Goal: Task Accomplishment & Management: Manage account settings

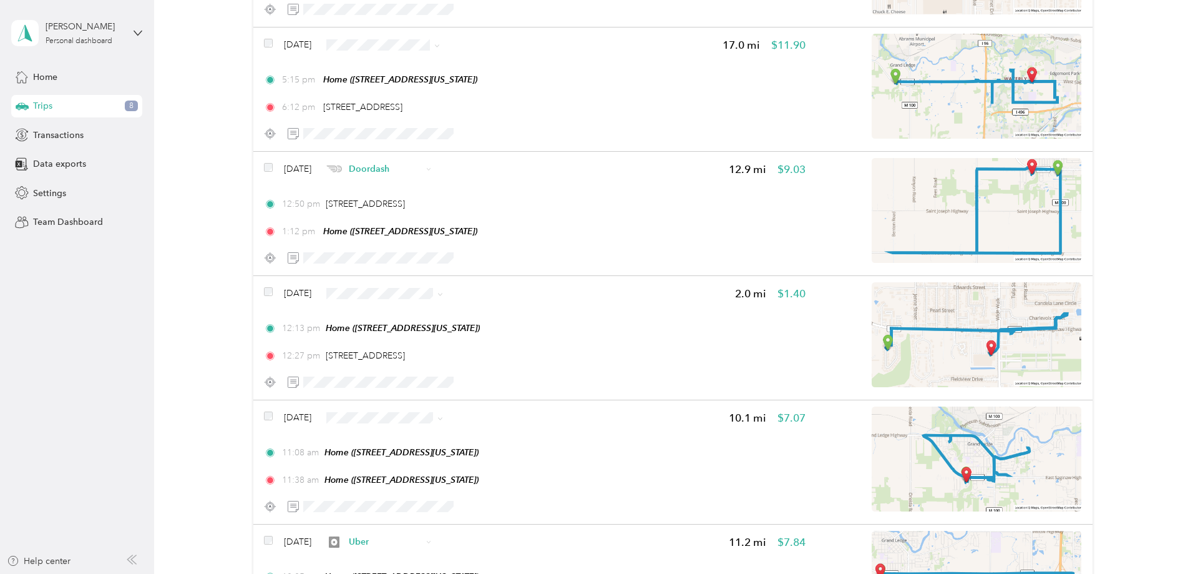
scroll to position [1391, 0]
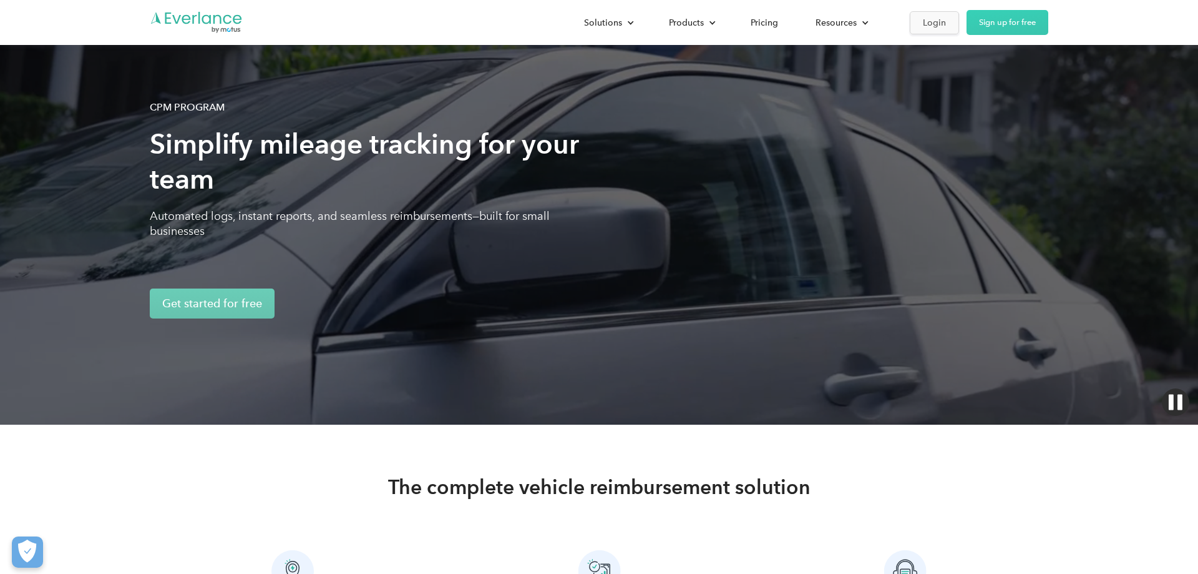
click at [927, 19] on div "Login" at bounding box center [934, 23] width 23 height 16
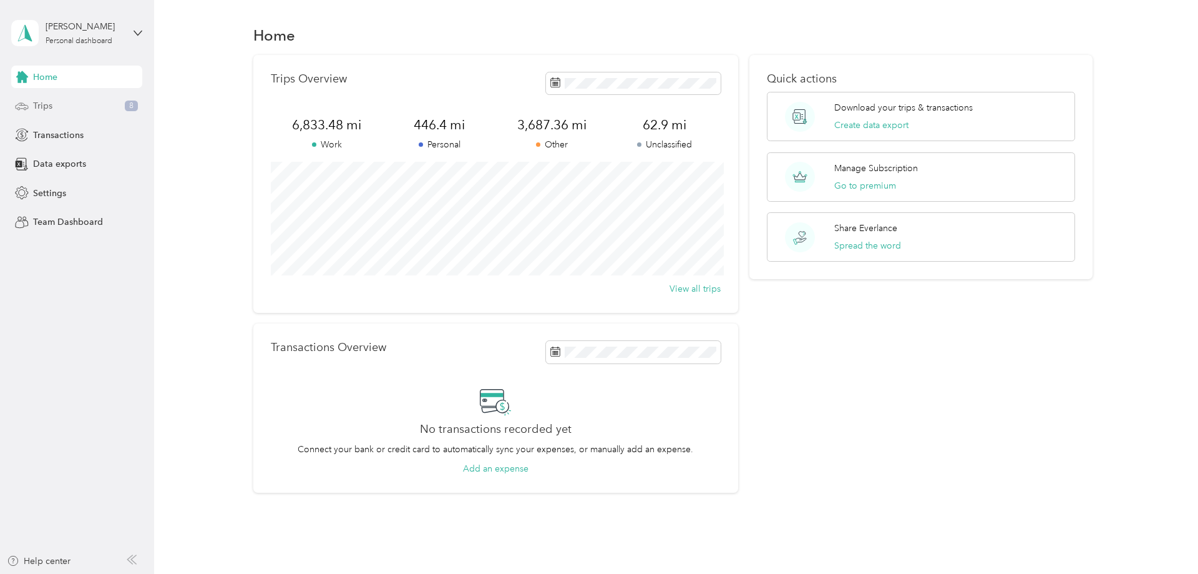
click at [62, 109] on div "Trips 8" at bounding box center [76, 106] width 131 height 22
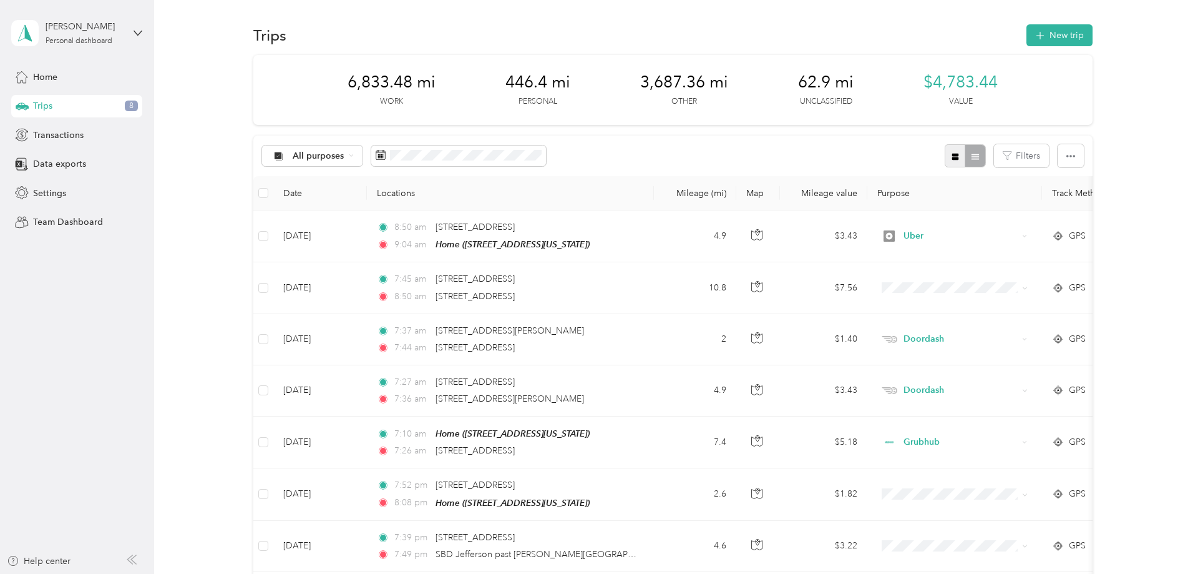
click at [958, 154] on icon "button" at bounding box center [955, 156] width 9 height 9
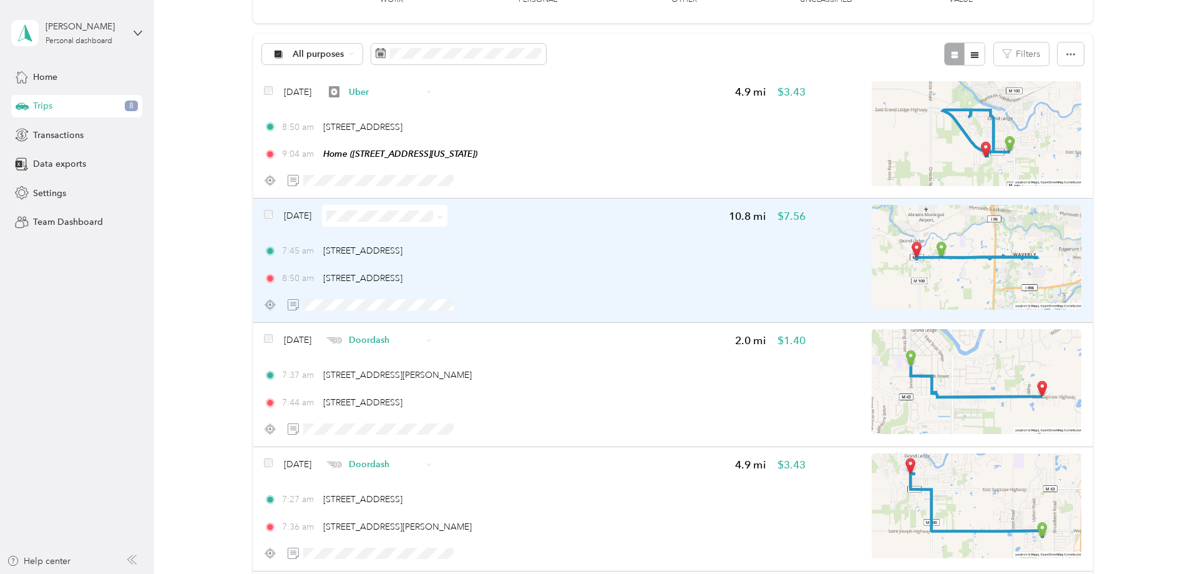
scroll to position [127, 0]
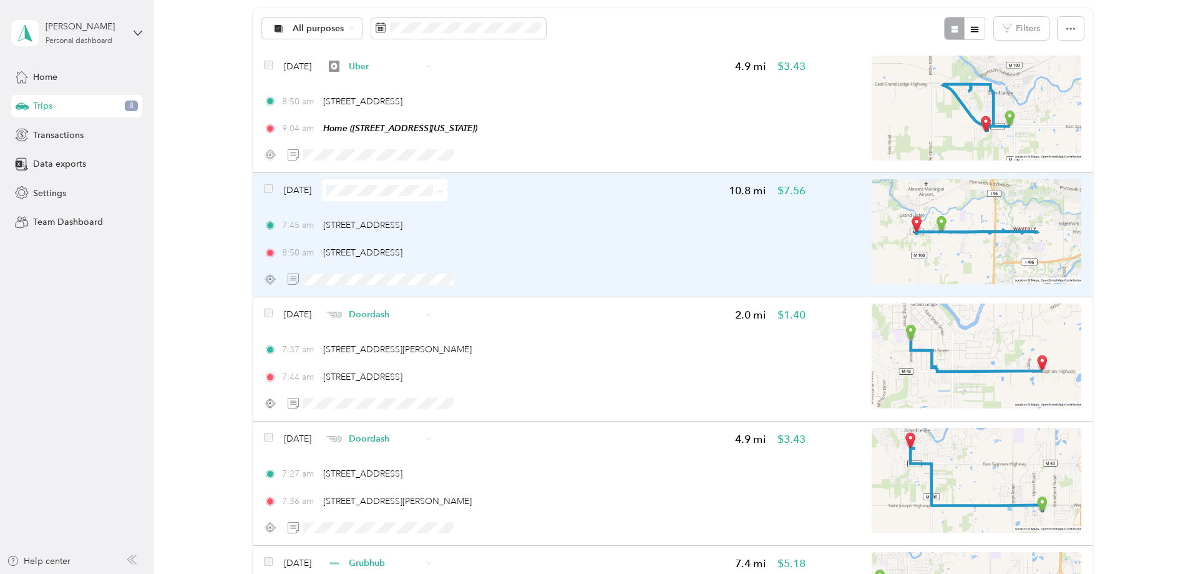
click at [590, 254] on div "8:50 am 730 E Saginaw Hwy, Grand Ledge, MI 48837, USA" at bounding box center [535, 252] width 542 height 13
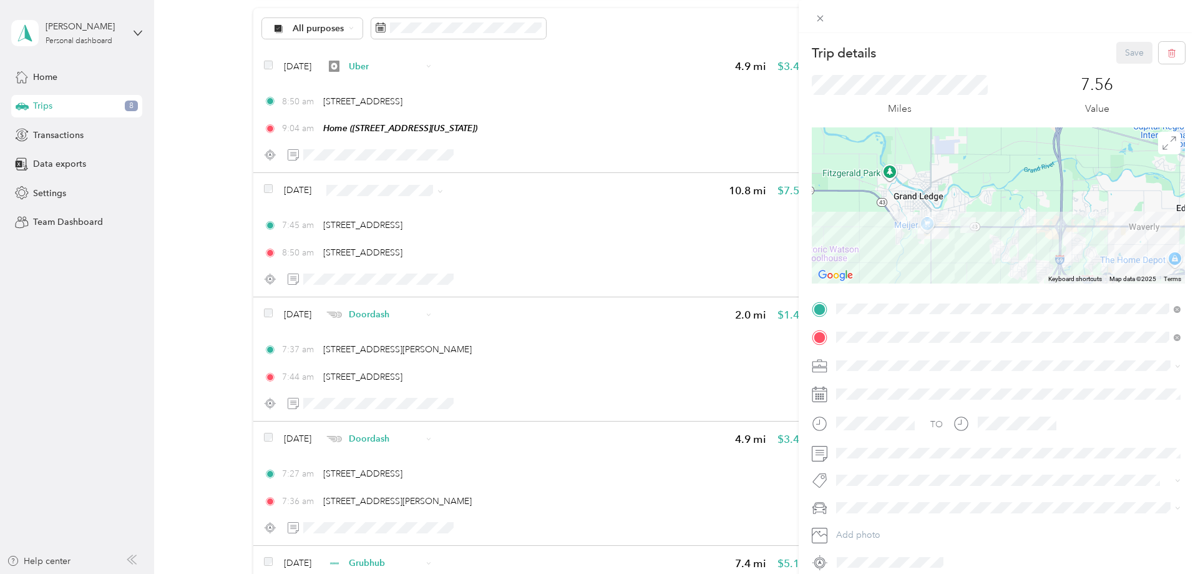
click at [540, 506] on div "Trip details Save This trip cannot be edited because it is either under review,…" at bounding box center [599, 287] width 1198 height 574
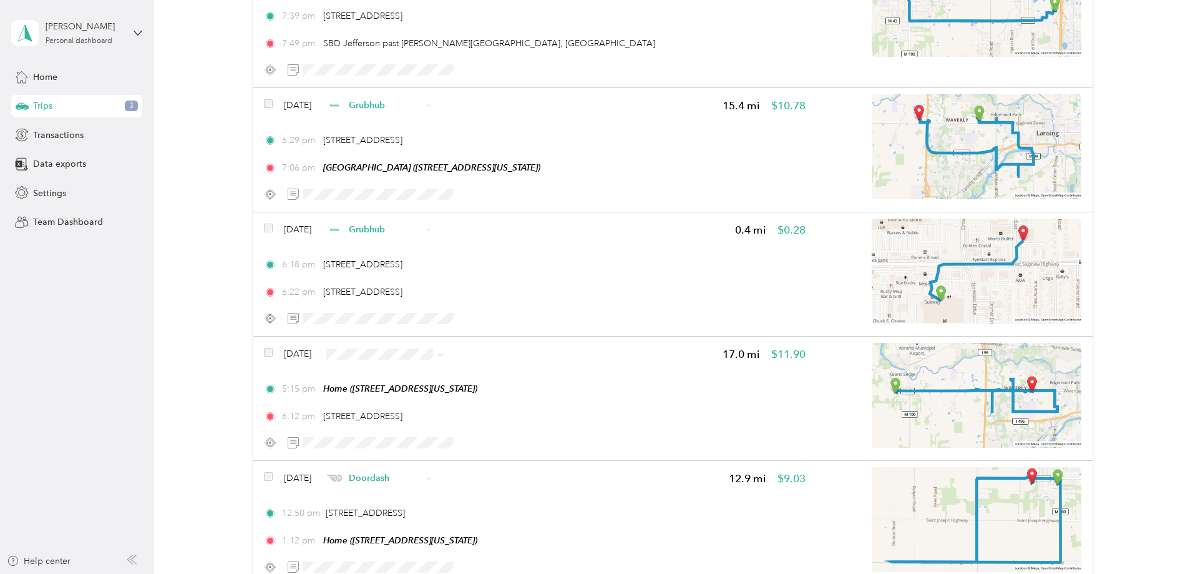
scroll to position [1082, 0]
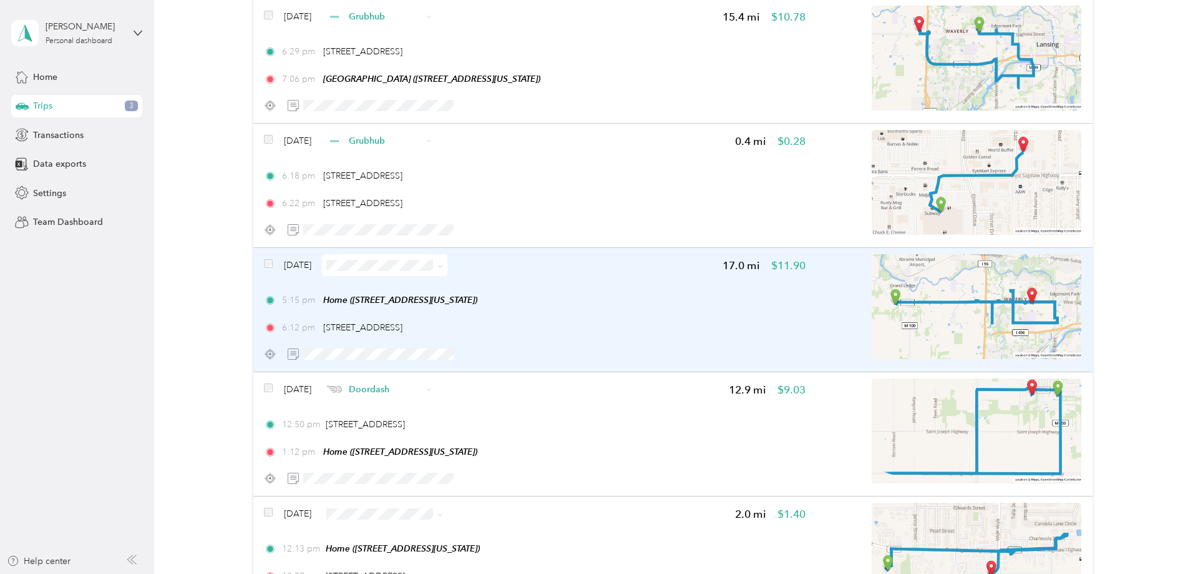
click at [934, 329] on img at bounding box center [977, 306] width 210 height 105
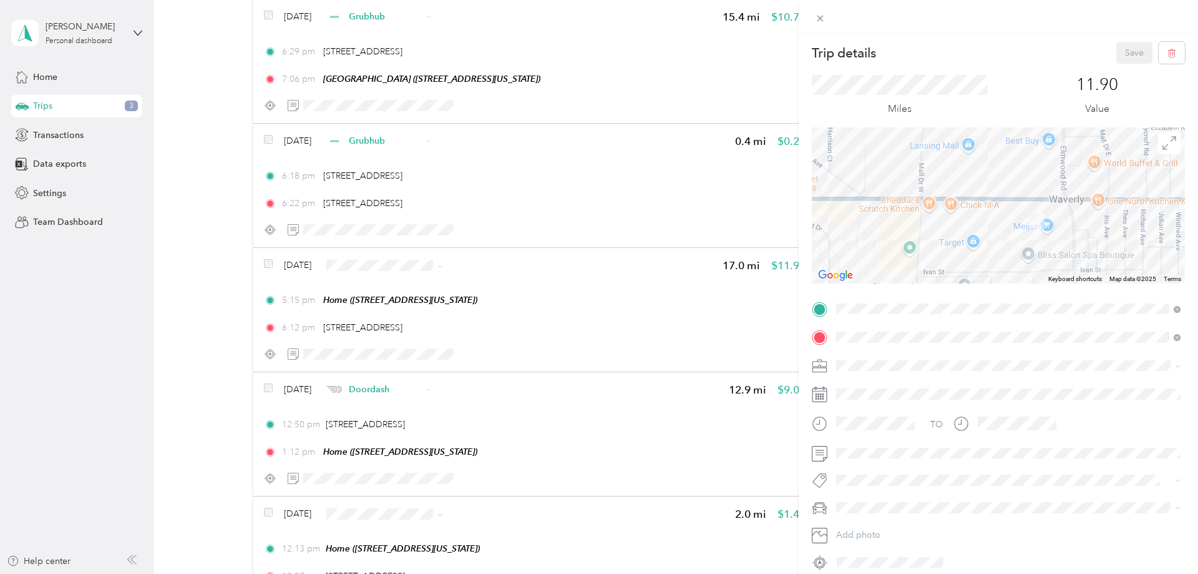
drag, startPoint x: 1088, startPoint y: 187, endPoint x: 1040, endPoint y: 296, distance: 119.9
click at [1040, 283] on div at bounding box center [998, 205] width 373 height 156
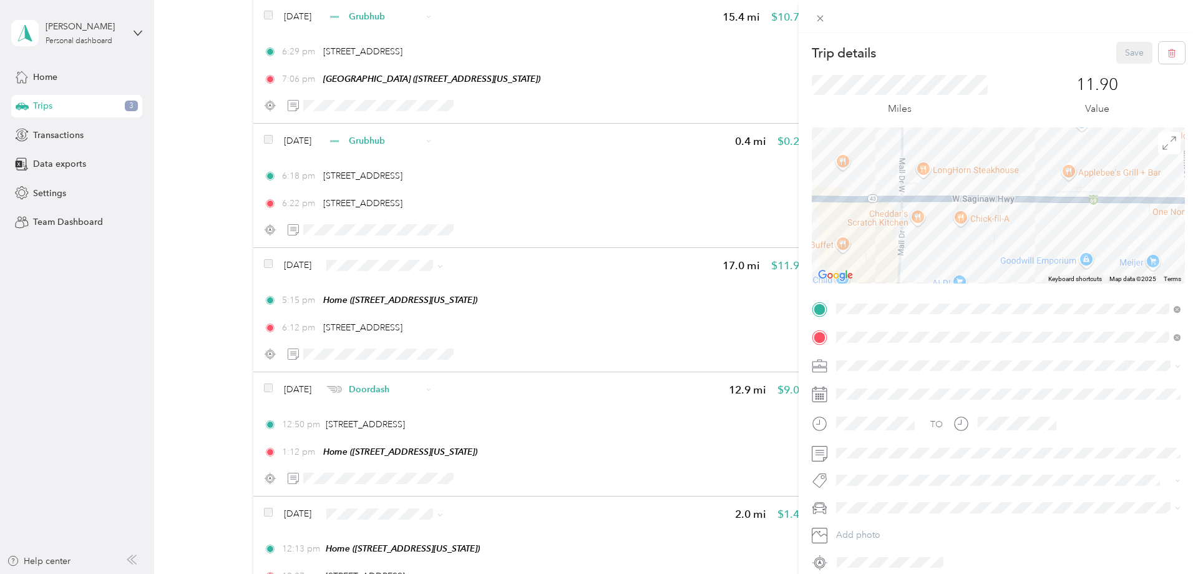
drag, startPoint x: 884, startPoint y: 246, endPoint x: 1031, endPoint y: 246, distance: 146.7
click at [1031, 246] on div at bounding box center [998, 205] width 373 height 156
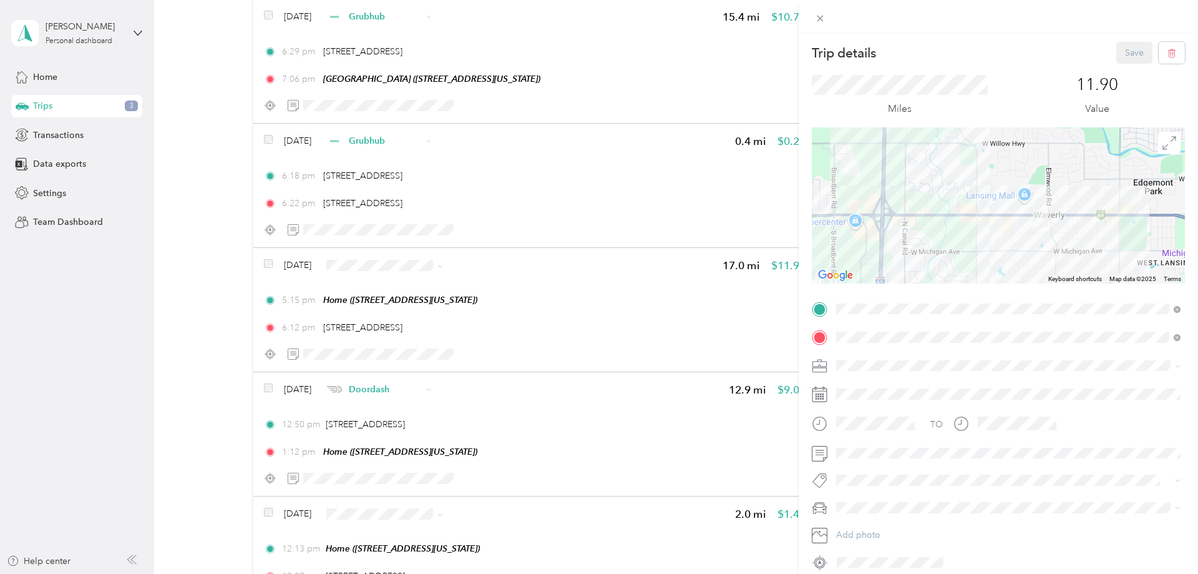
drag, startPoint x: 1025, startPoint y: 252, endPoint x: 1024, endPoint y: 226, distance: 26.2
click at [1024, 226] on div at bounding box center [998, 205] width 373 height 156
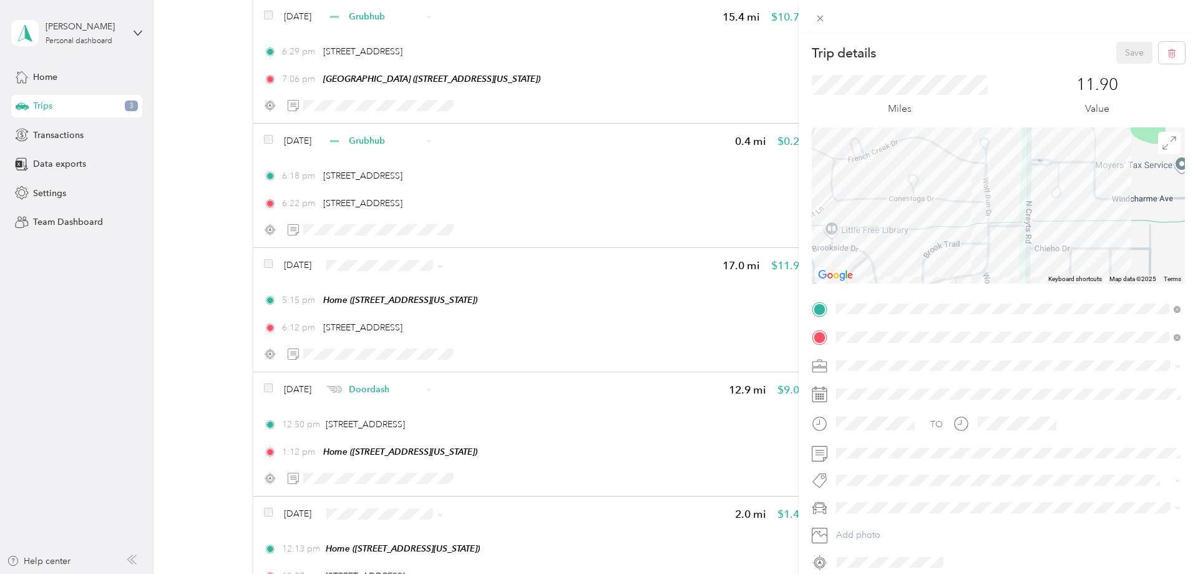
drag, startPoint x: 932, startPoint y: 168, endPoint x: 939, endPoint y: 220, distance: 52.2
click at [939, 220] on div at bounding box center [998, 205] width 373 height 156
click at [824, 20] on icon at bounding box center [820, 18] width 11 height 11
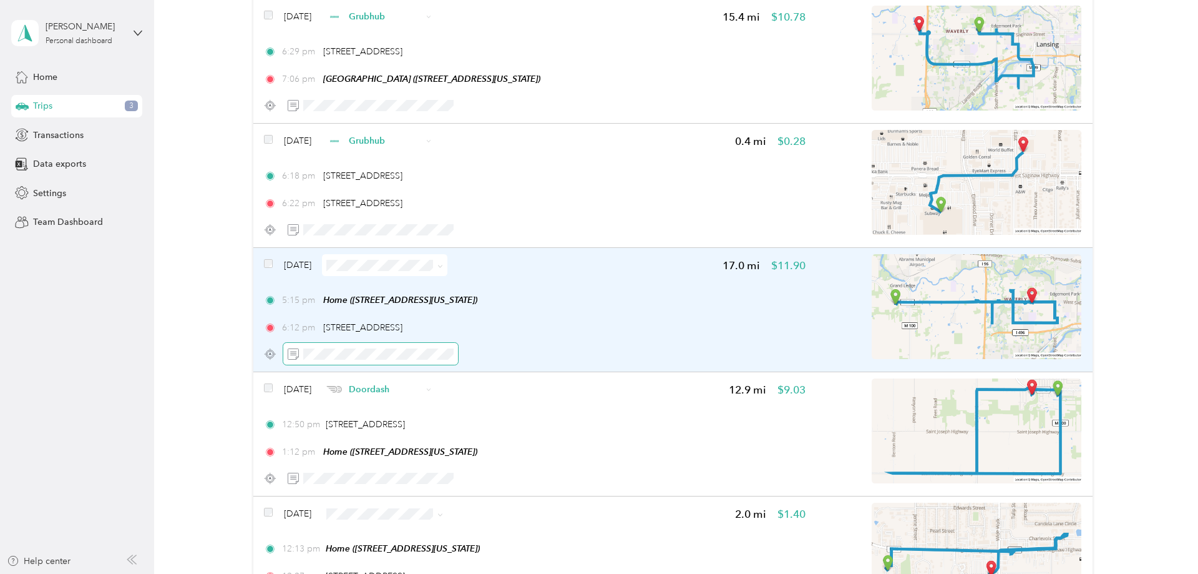
click at [345, 344] on span at bounding box center [370, 354] width 175 height 22
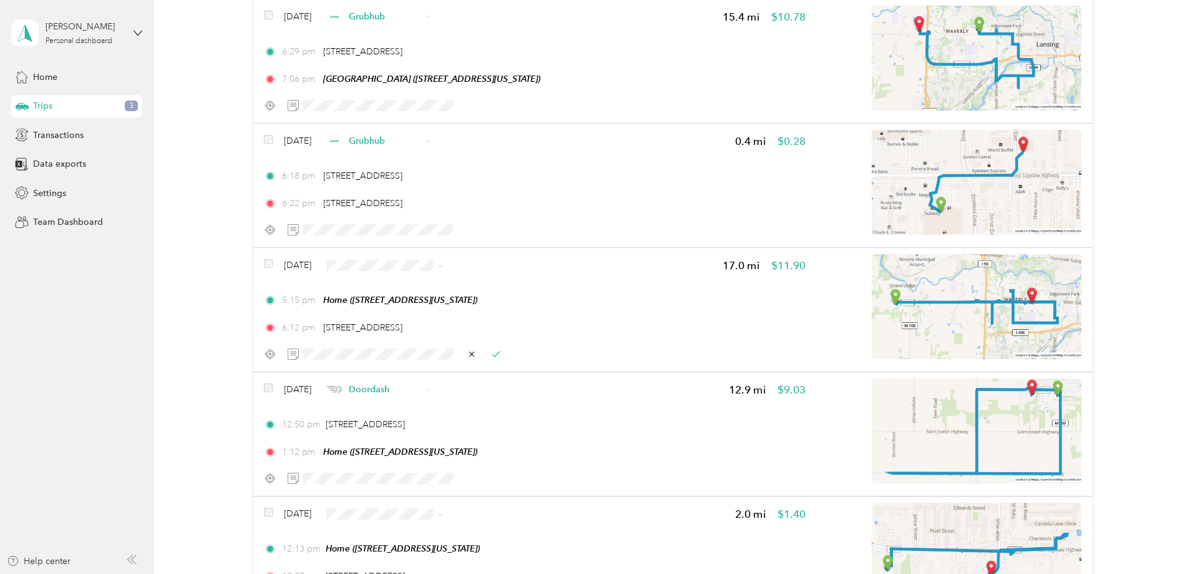
click at [380, 340] on li "Doordash" at bounding box center [410, 337] width 125 height 22
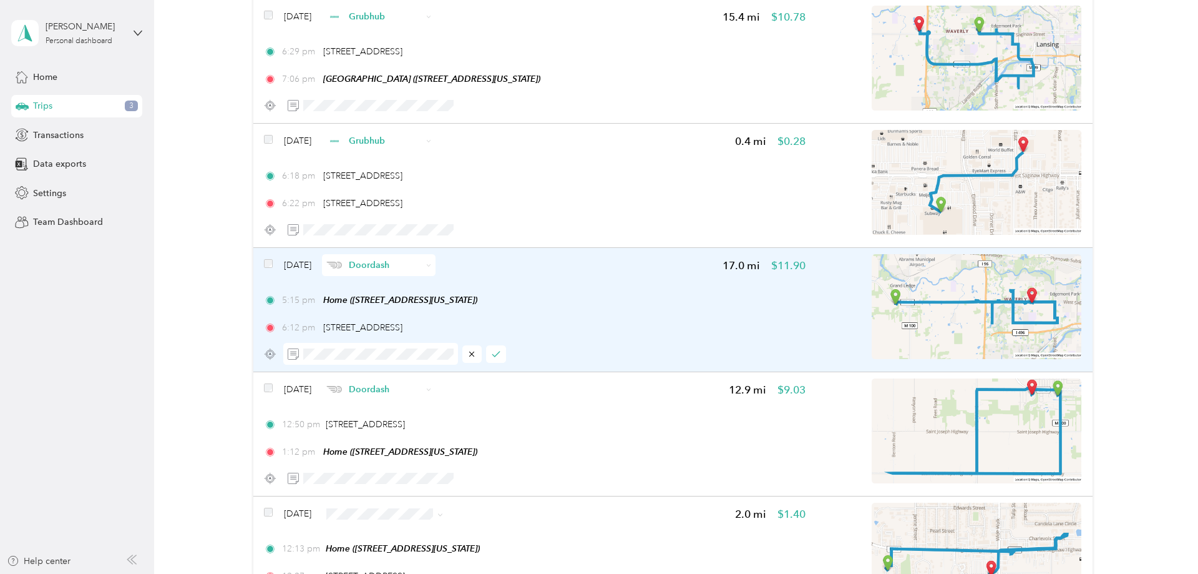
click at [1060, 315] on img at bounding box center [977, 306] width 210 height 105
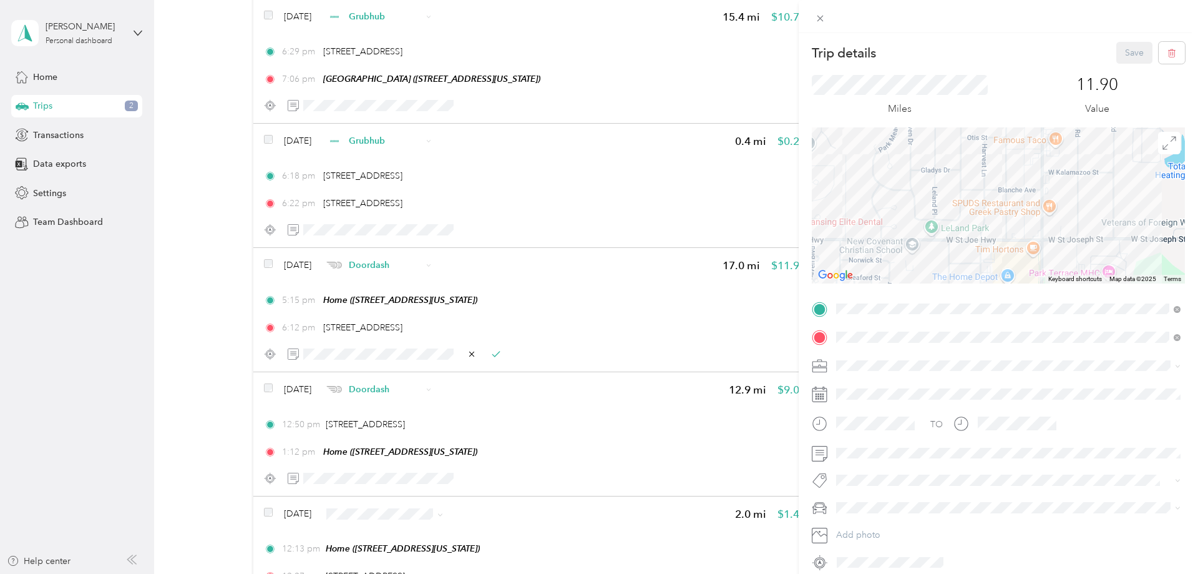
drag, startPoint x: 1107, startPoint y: 192, endPoint x: 1100, endPoint y: 232, distance: 40.5
click at [1100, 232] on div at bounding box center [998, 205] width 373 height 156
drag, startPoint x: 1099, startPoint y: 200, endPoint x: 1077, endPoint y: 207, distance: 22.9
click at [1077, 207] on div at bounding box center [998, 205] width 373 height 156
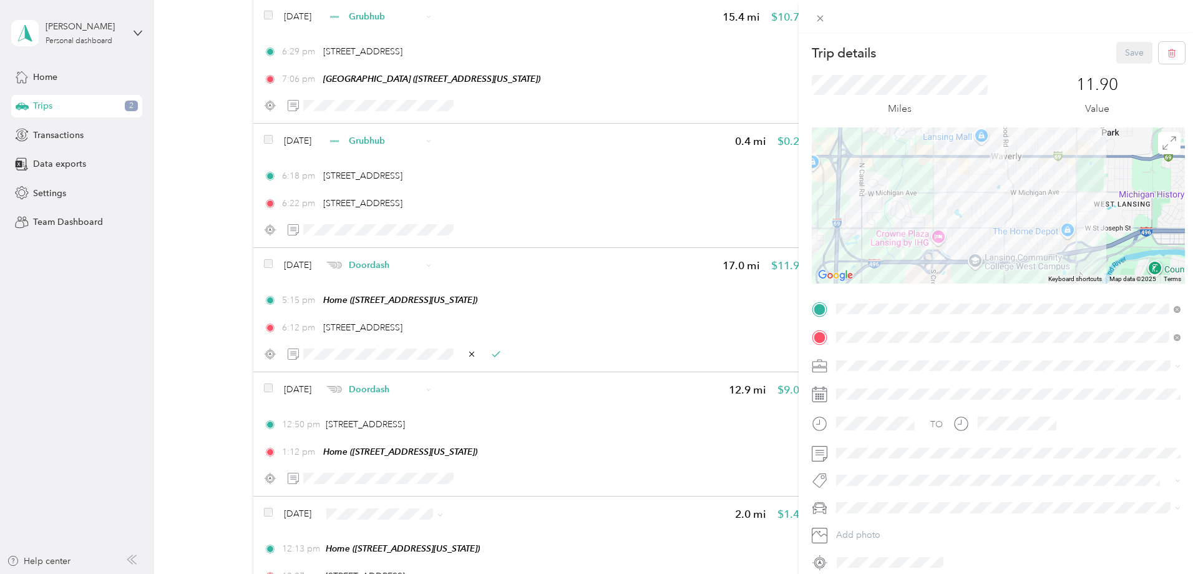
drag, startPoint x: 876, startPoint y: 178, endPoint x: 1032, endPoint y: 195, distance: 157.0
click at [1032, 195] on div at bounding box center [998, 205] width 373 height 156
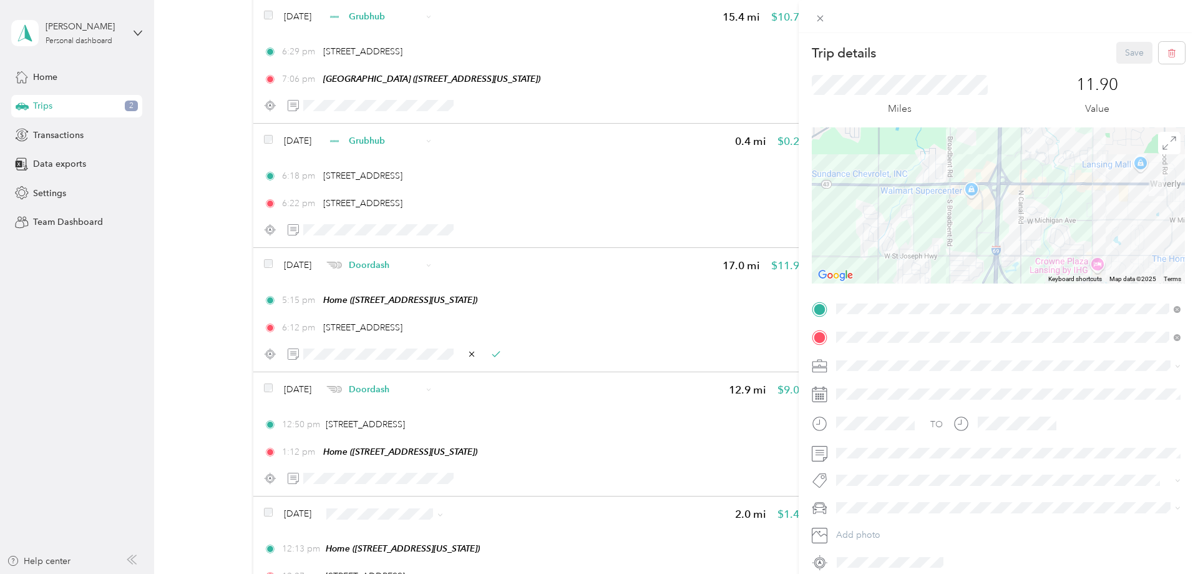
drag, startPoint x: 861, startPoint y: 195, endPoint x: 1020, endPoint y: 221, distance: 161.8
click at [1021, 223] on div at bounding box center [998, 205] width 373 height 156
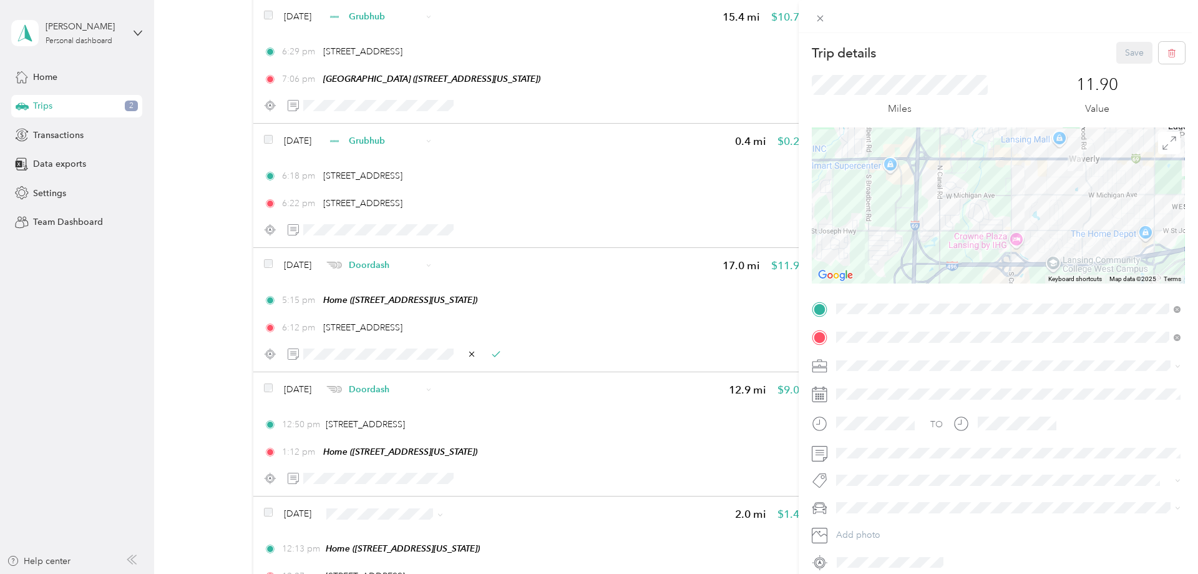
drag, startPoint x: 1050, startPoint y: 229, endPoint x: 968, endPoint y: 204, distance: 85.5
click at [968, 204] on div at bounding box center [998, 205] width 373 height 156
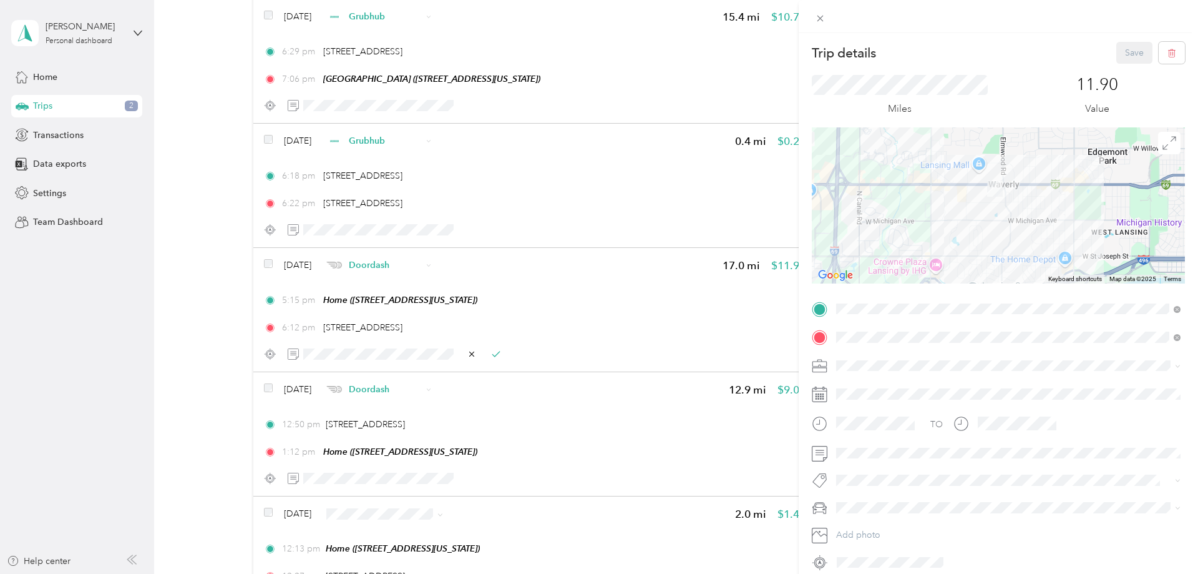
drag, startPoint x: 1014, startPoint y: 192, endPoint x: 934, endPoint y: 218, distance: 84.5
click at [934, 218] on div at bounding box center [998, 205] width 373 height 156
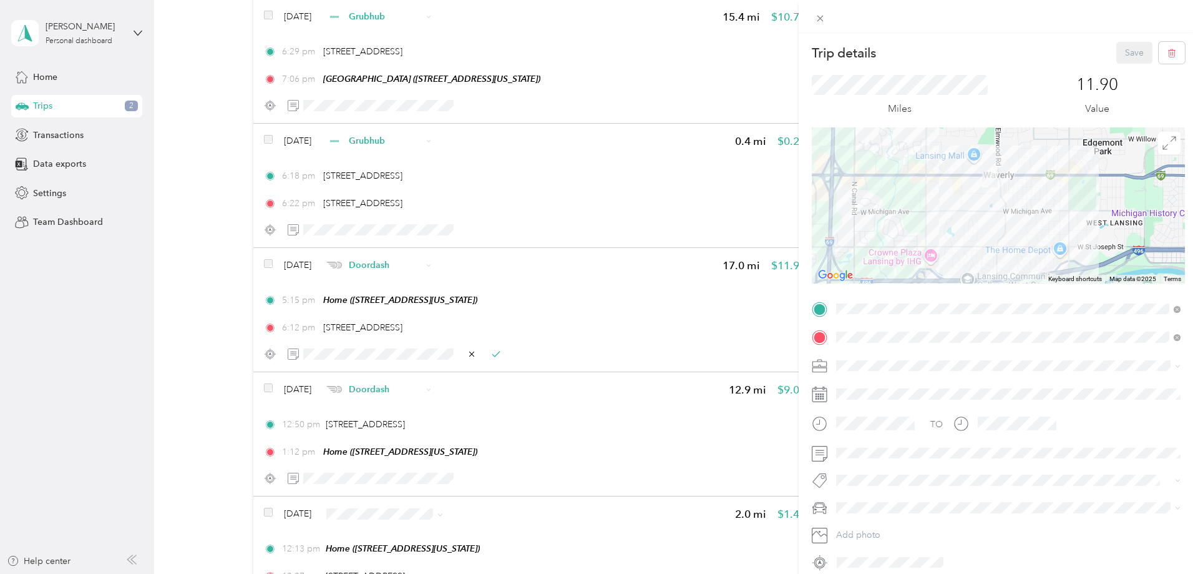
drag, startPoint x: 857, startPoint y: 268, endPoint x: 863, endPoint y: 238, distance: 29.9
click at [863, 238] on div at bounding box center [998, 205] width 373 height 156
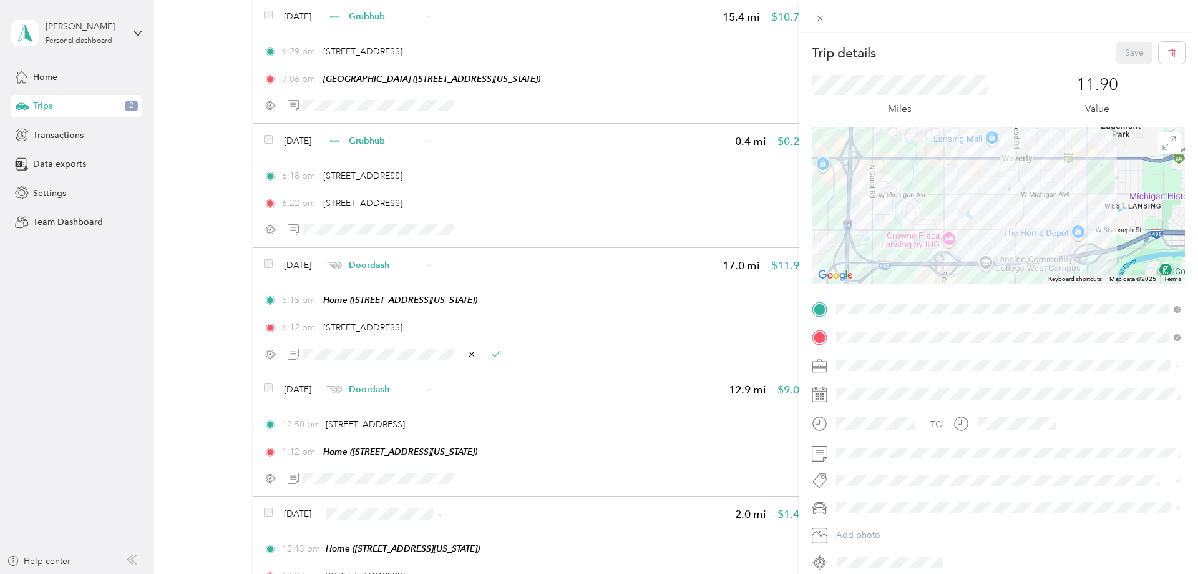
click at [386, 230] on div "Trip details Save This trip cannot be edited because it is either under review,…" at bounding box center [599, 287] width 1198 height 574
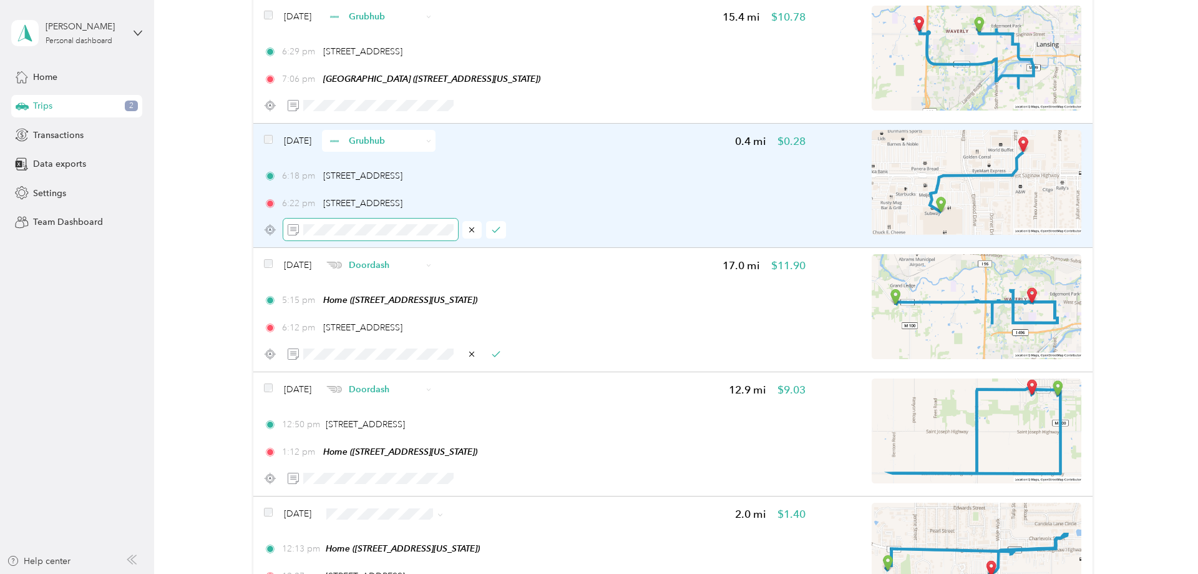
scroll to position [0, 52]
click at [494, 228] on icon "button" at bounding box center [496, 229] width 9 height 9
click at [968, 206] on img at bounding box center [977, 182] width 210 height 105
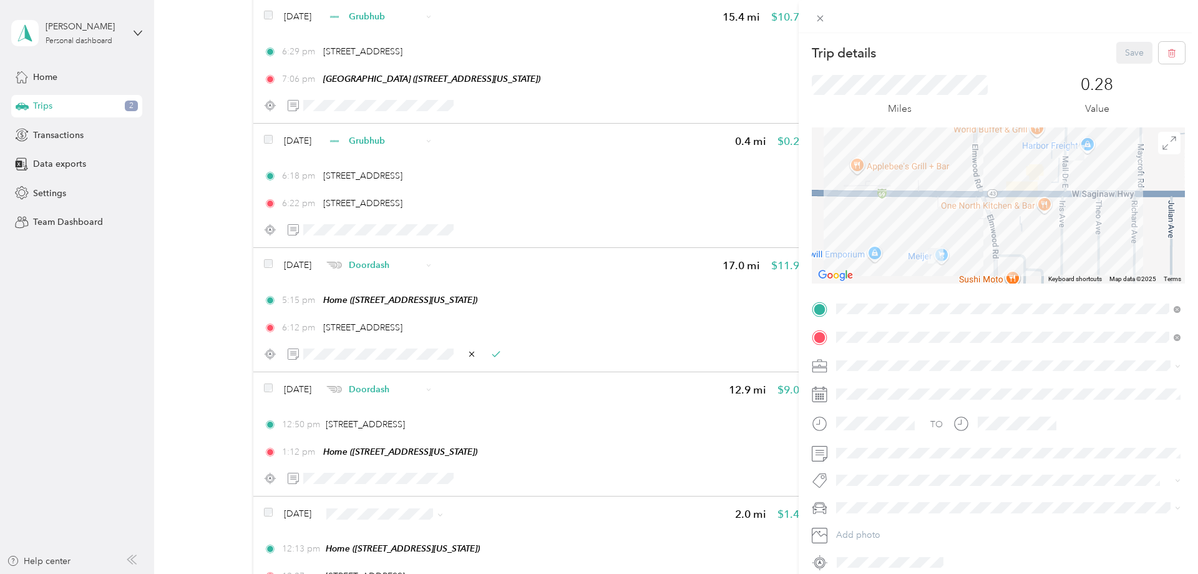
click at [435, 225] on div "Trip details Save This trip cannot be edited because it is either under review,…" at bounding box center [599, 287] width 1198 height 574
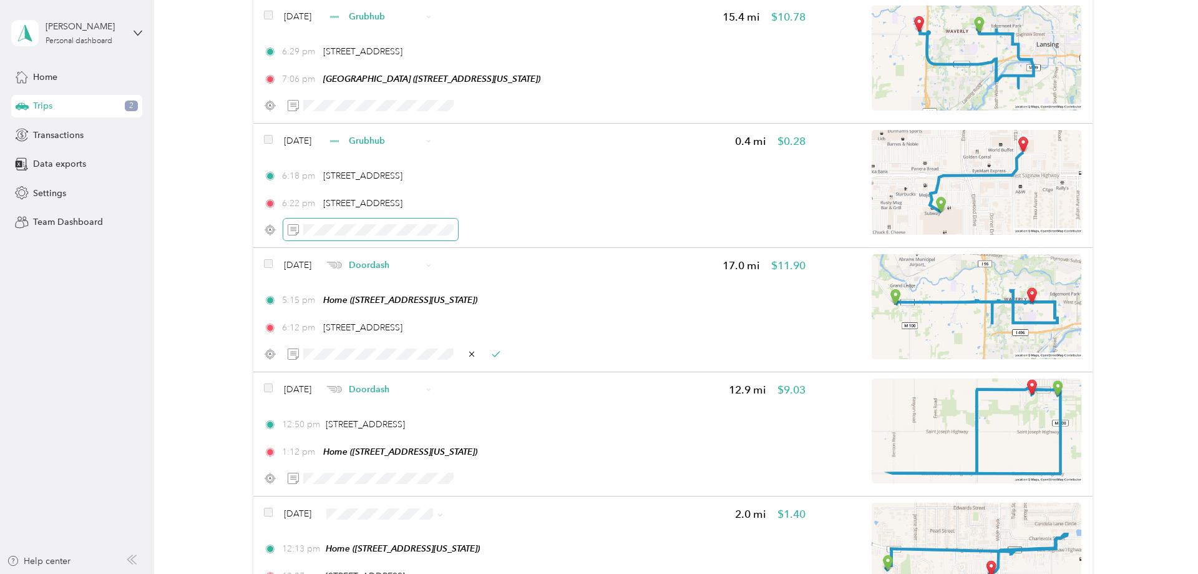
click at [440, 231] on span at bounding box center [370, 229] width 175 height 22
click at [496, 229] on icon "button" at bounding box center [496, 229] width 9 height 9
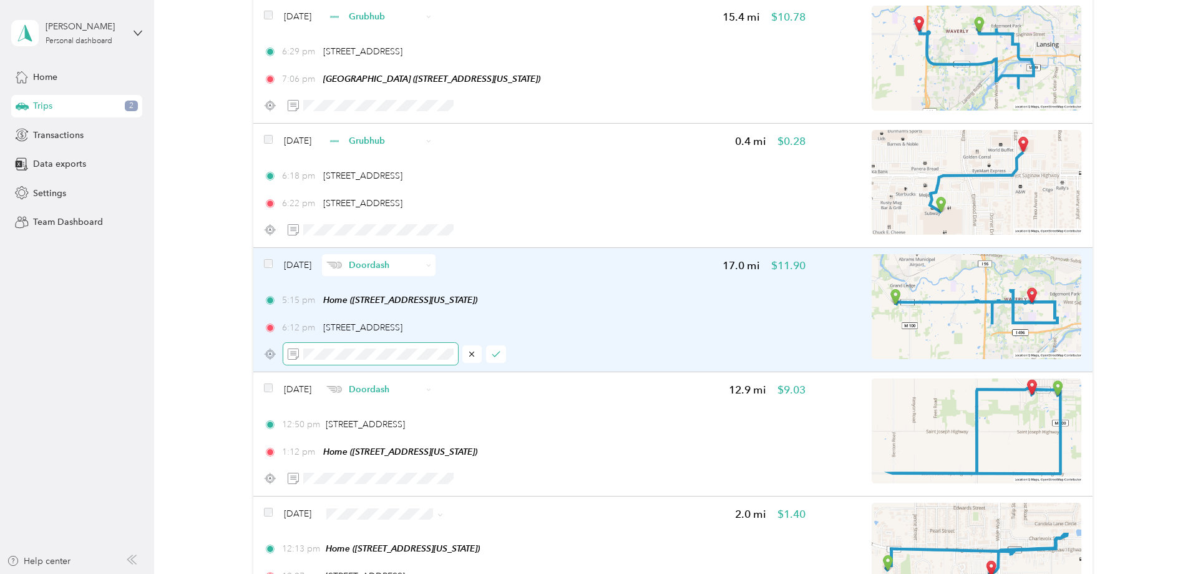
scroll to position [0, 75]
click at [495, 358] on button "button" at bounding box center [496, 353] width 20 height 17
click at [498, 358] on icon "button" at bounding box center [496, 354] width 9 height 9
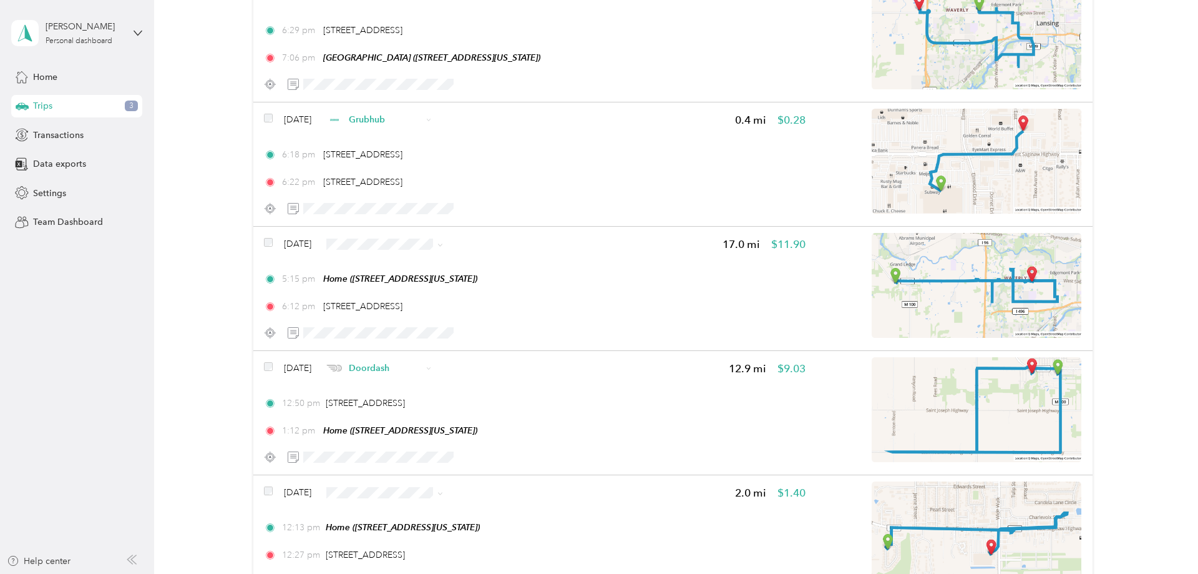
scroll to position [509, 0]
